Goal: Information Seeking & Learning: Learn about a topic

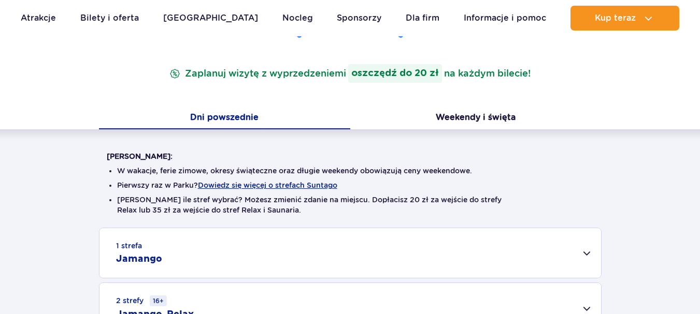
scroll to position [207, 0]
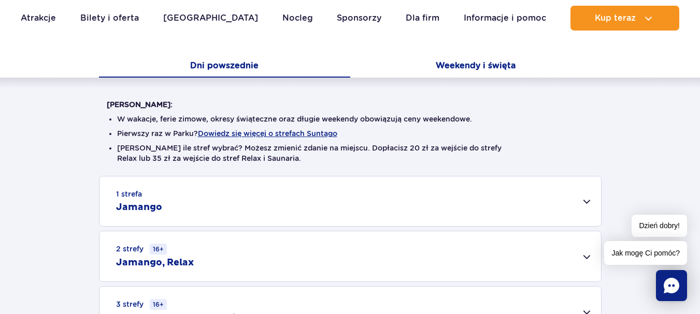
click at [471, 65] on button "Weekendy i święta" at bounding box center [475, 67] width 251 height 22
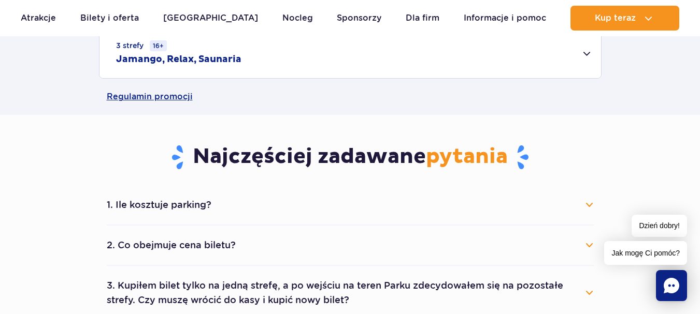
scroll to position [621, 0]
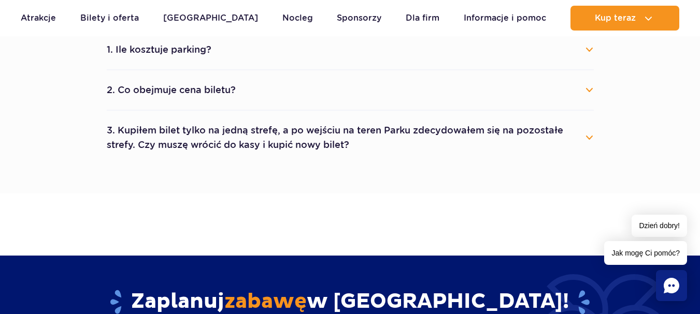
click at [583, 91] on button "2. Co obejmuje cena biletu?" at bounding box center [350, 90] width 487 height 23
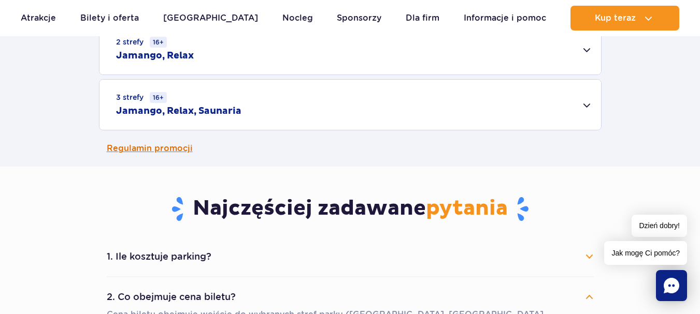
scroll to position [259, 0]
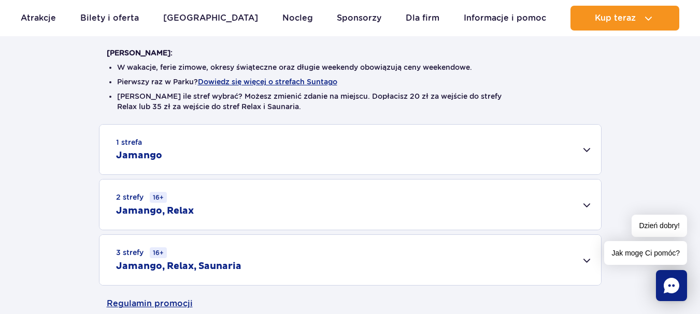
click at [587, 146] on div "1 strefa Jamango" at bounding box center [349, 150] width 501 height 50
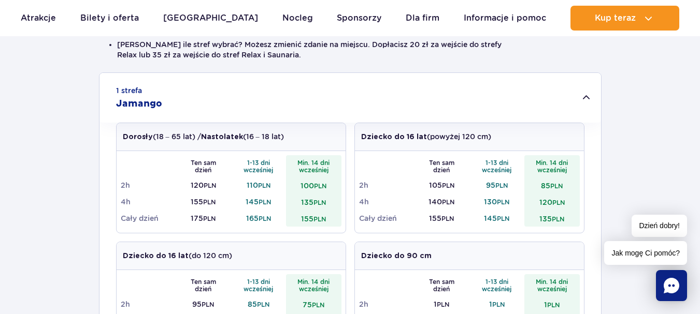
scroll to position [0, 0]
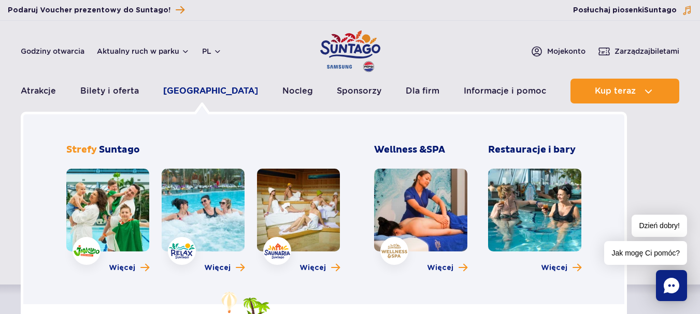
click at [195, 86] on link "[GEOGRAPHIC_DATA]" at bounding box center [210, 91] width 95 height 25
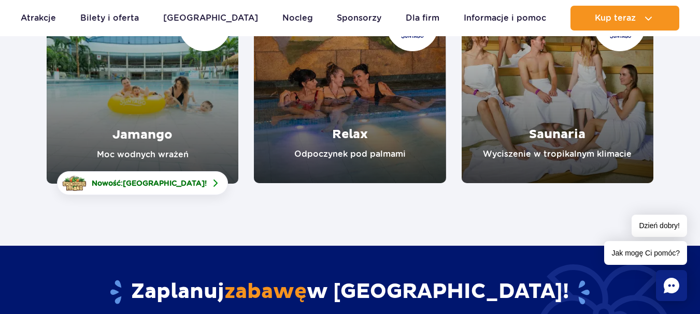
scroll to position [104, 0]
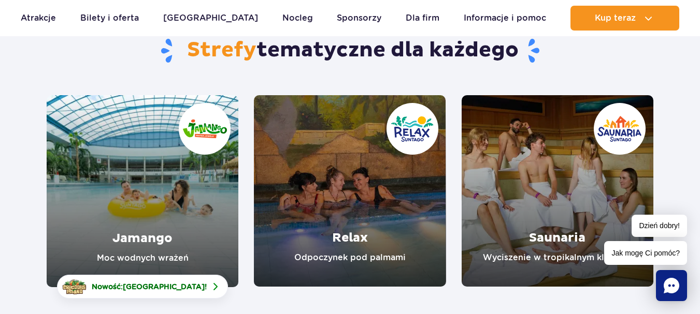
click at [122, 150] on link "Jamango" at bounding box center [143, 191] width 192 height 192
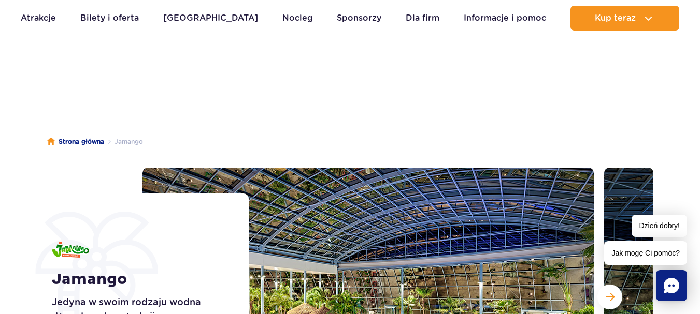
scroll to position [207, 0]
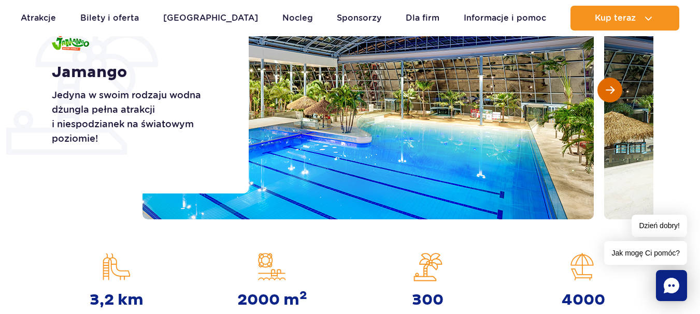
click at [616, 89] on button "Następny slajd" at bounding box center [609, 90] width 25 height 25
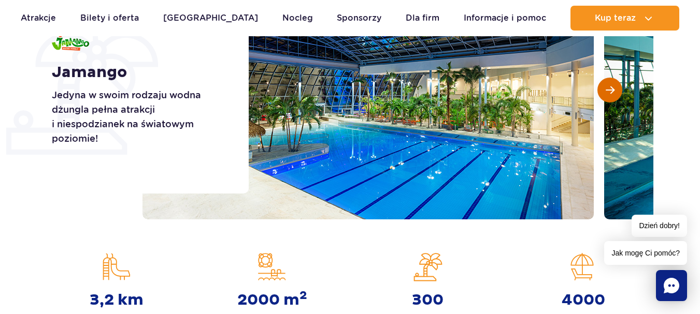
click at [616, 89] on button "Następny slajd" at bounding box center [609, 90] width 25 height 25
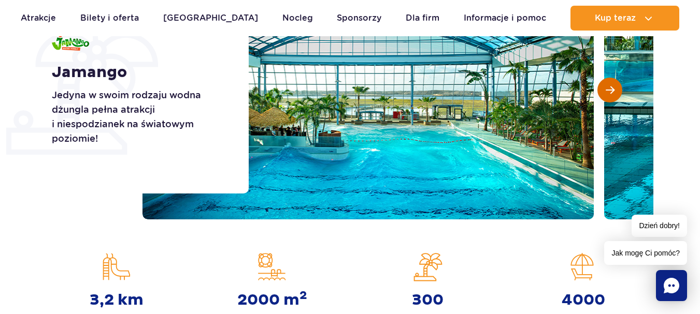
click at [616, 89] on button "Następny slajd" at bounding box center [609, 90] width 25 height 25
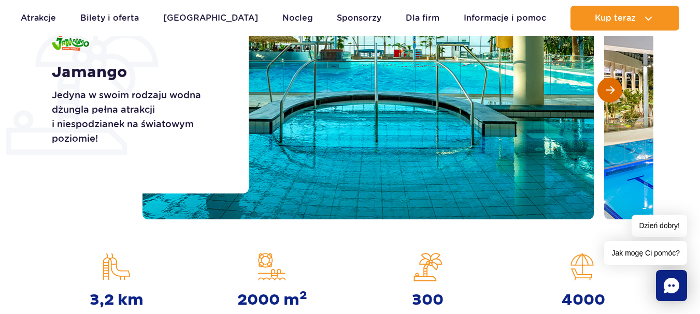
click at [616, 89] on button "Następny slajd" at bounding box center [609, 90] width 25 height 25
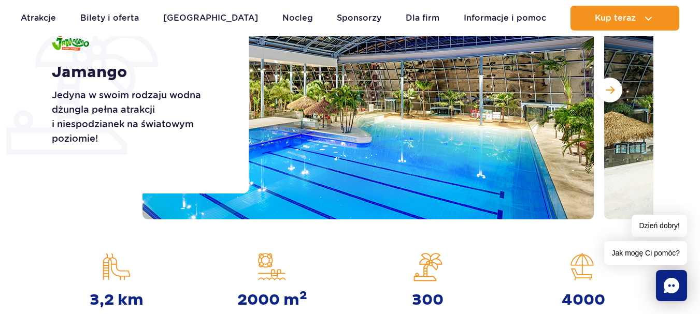
scroll to position [155, 0]
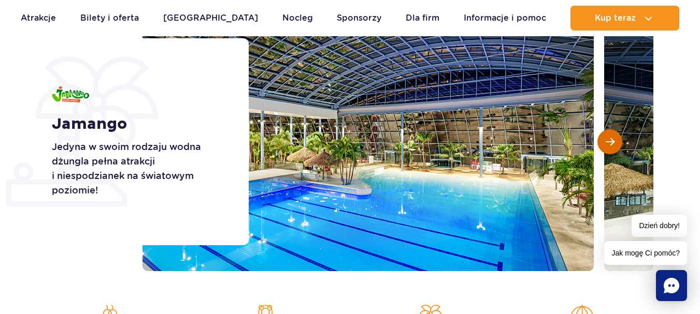
click at [607, 139] on span "Następny slajd" at bounding box center [609, 141] width 9 height 9
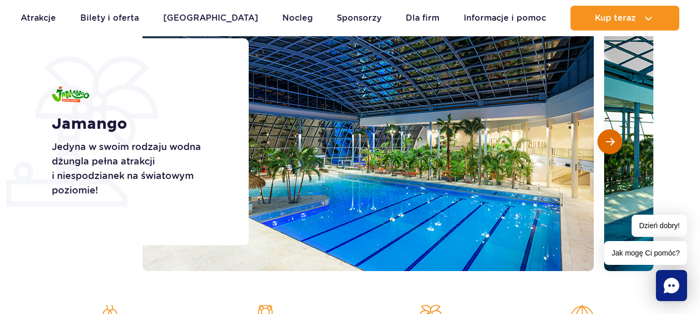
click at [607, 139] on span "Następny slajd" at bounding box center [609, 141] width 9 height 9
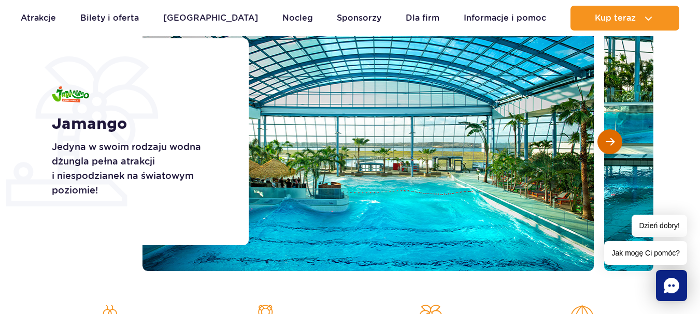
click at [607, 139] on span "Następny slajd" at bounding box center [609, 141] width 9 height 9
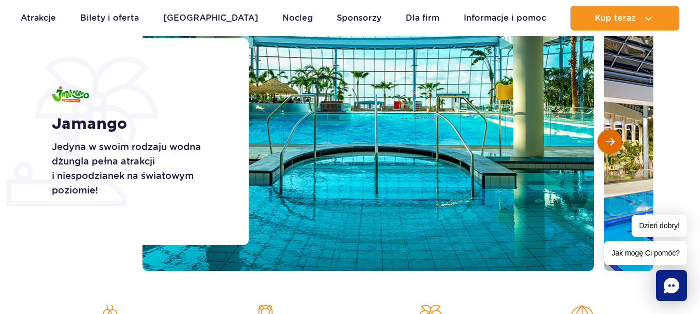
click at [607, 139] on span "Następny slajd" at bounding box center [609, 141] width 9 height 9
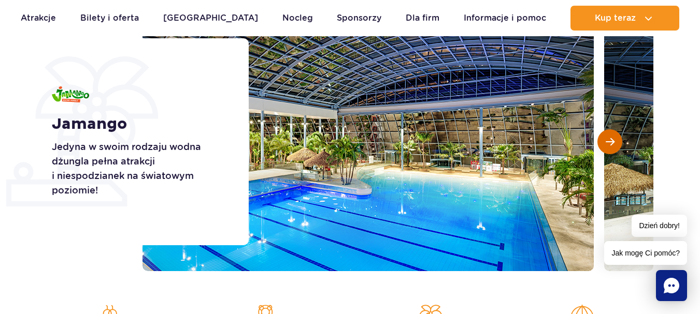
click at [607, 139] on span "Następny slajd" at bounding box center [609, 141] width 9 height 9
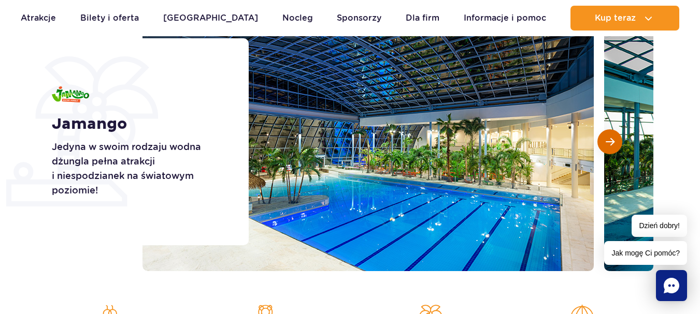
click at [607, 139] on span "Następny slajd" at bounding box center [609, 141] width 9 height 9
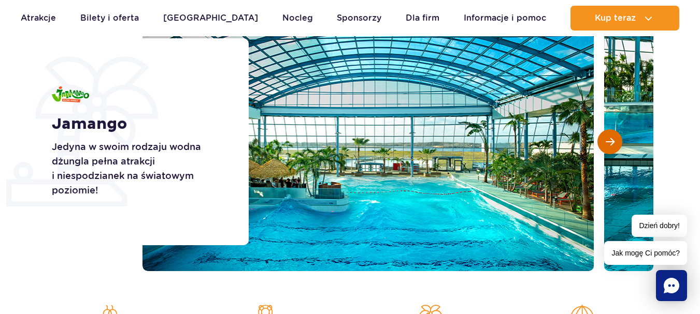
click at [607, 139] on span "Następny slajd" at bounding box center [609, 141] width 9 height 9
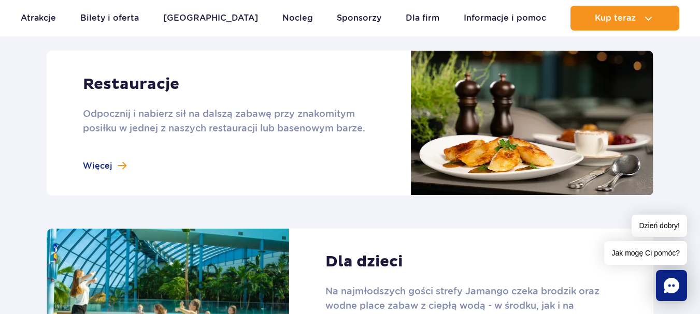
scroll to position [1502, 0]
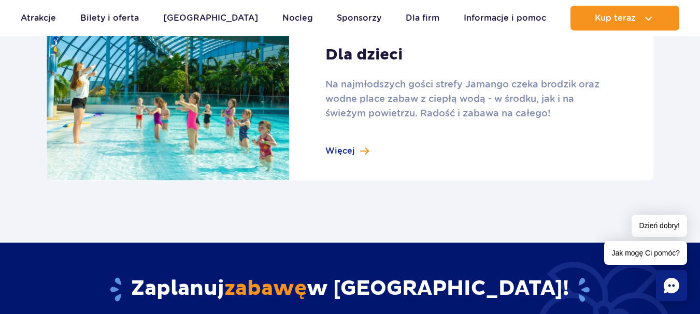
click at [344, 150] on link at bounding box center [350, 101] width 606 height 159
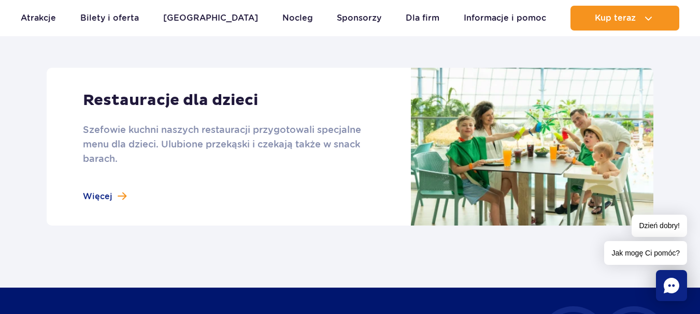
scroll to position [1502, 0]
